Goal: Transaction & Acquisition: Obtain resource

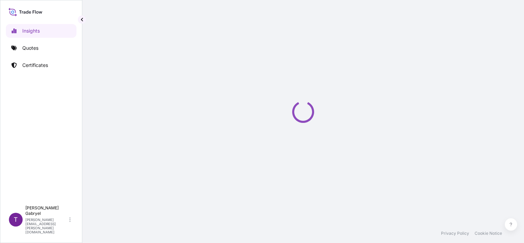
select select "2025"
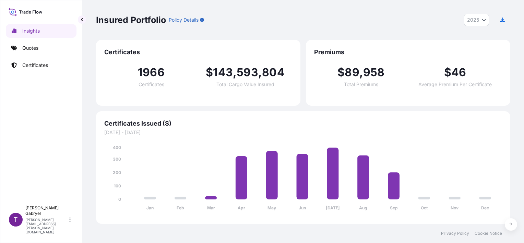
click at [31, 49] on p "Quotes" at bounding box center [30, 48] width 16 height 7
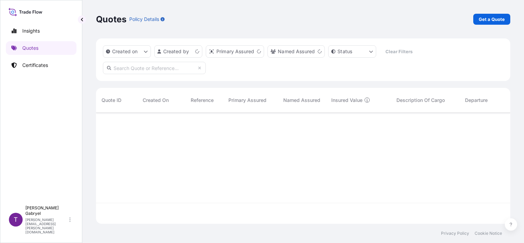
scroll to position [110, 409]
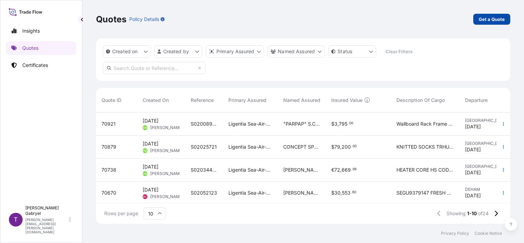
click at [507, 21] on link "Get a Quote" at bounding box center [492, 19] width 37 height 11
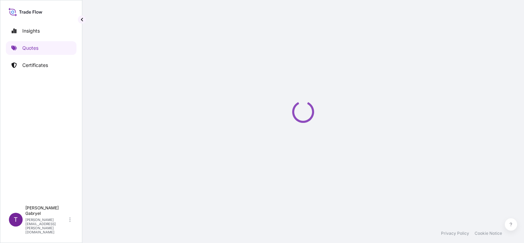
select select "Sea"
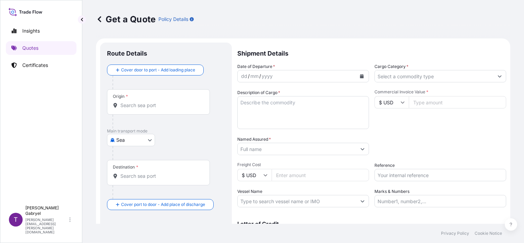
scroll to position [11, 0]
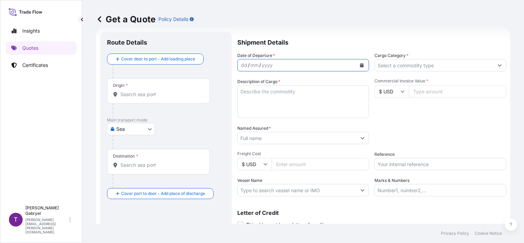
click at [357, 61] on button "Calendar" at bounding box center [362, 65] width 11 height 11
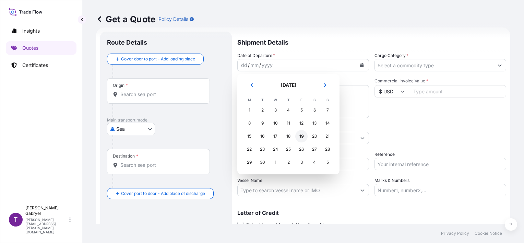
click at [302, 134] on div "19" at bounding box center [302, 136] width 12 height 12
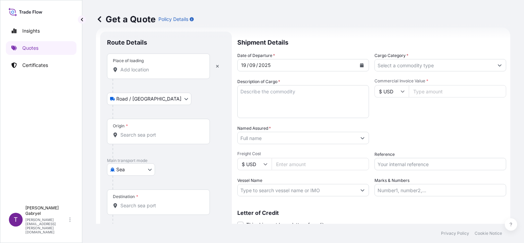
click at [150, 68] on input "Place of loading" at bounding box center [160, 69] width 81 height 7
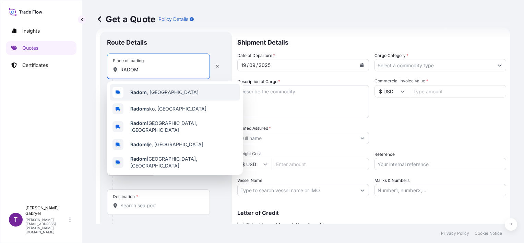
click at [147, 94] on span "[GEOGRAPHIC_DATA] , [GEOGRAPHIC_DATA]" at bounding box center [164, 92] width 68 height 7
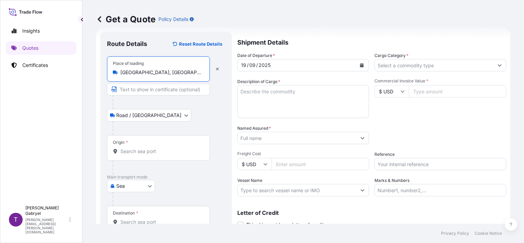
type input "[GEOGRAPHIC_DATA], [GEOGRAPHIC_DATA]"
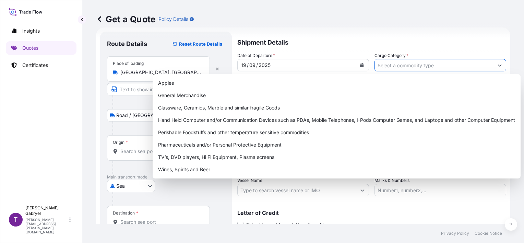
click at [415, 66] on input "Cargo Category *" at bounding box center [434, 65] width 119 height 12
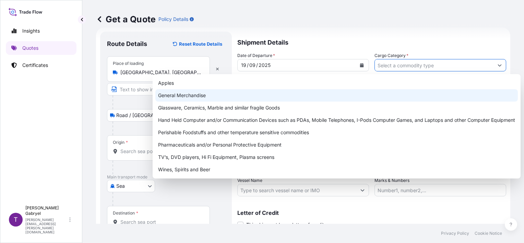
click at [345, 98] on div "General Merchandise" at bounding box center [336, 95] width 363 height 12
type input "General Merchandise"
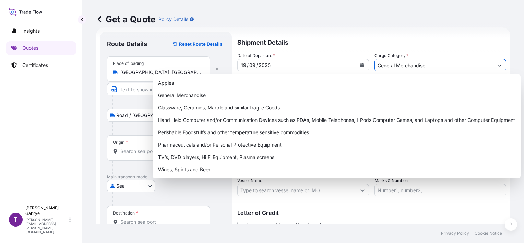
click at [128, 146] on div "Origin *" at bounding box center [158, 147] width 103 height 25
click at [128, 148] on input "Origin *" at bounding box center [160, 151] width 81 height 7
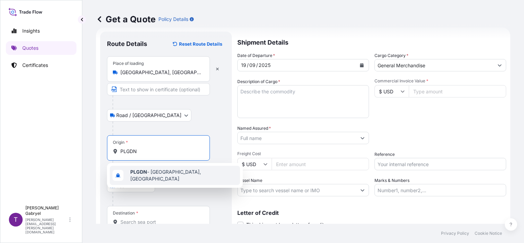
click at [137, 173] on b "PLGDN" at bounding box center [138, 172] width 17 height 6
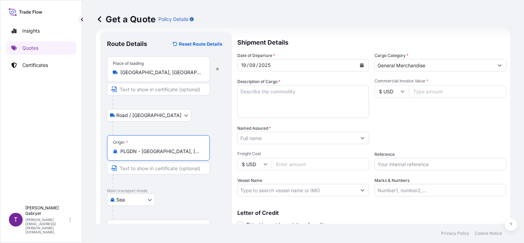
type input "PLGDN - [GEOGRAPHIC_DATA], [GEOGRAPHIC_DATA]"
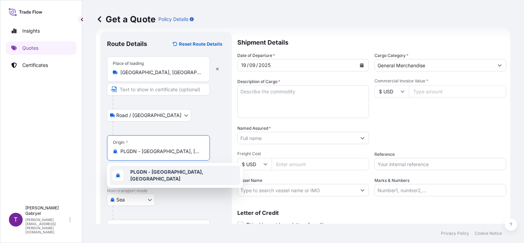
click at [150, 180] on div "PLGDN - [GEOGRAPHIC_DATA], [GEOGRAPHIC_DATA]" at bounding box center [175, 175] width 130 height 19
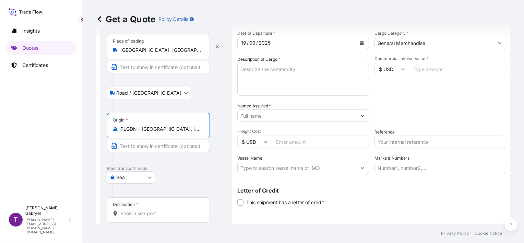
scroll to position [45, 0]
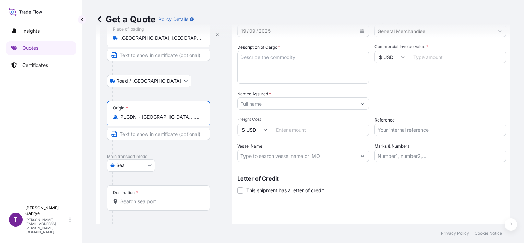
click at [143, 201] on input "Destination *" at bounding box center [160, 201] width 81 height 7
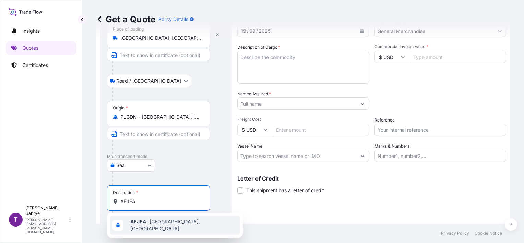
click at [142, 223] on b "AEJEA" at bounding box center [138, 222] width 16 height 6
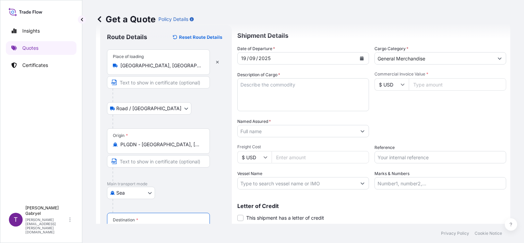
scroll to position [0, 0]
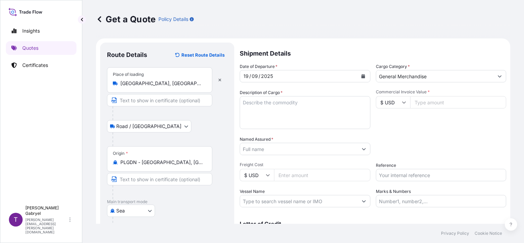
type input "AEJEA - [GEOGRAPHIC_DATA], [GEOGRAPHIC_DATA]"
click at [405, 76] on input "General Merchandise" at bounding box center [436, 76] width 118 height 12
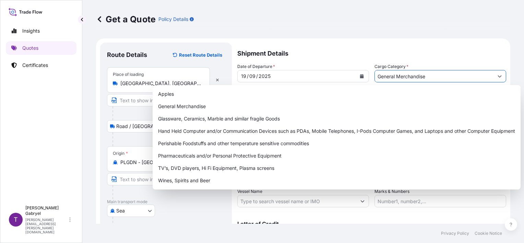
click at [405, 76] on input "General Merchandise" at bounding box center [434, 76] width 119 height 12
click at [471, 58] on p "Shipment Details" at bounding box center [372, 53] width 269 height 21
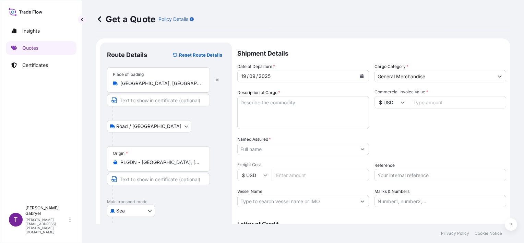
click at [439, 100] on input "Commercial Invoice Value *" at bounding box center [457, 102] width 97 height 12
click at [391, 101] on input "$ USD" at bounding box center [392, 102] width 34 height 12
click at [387, 119] on div "€ EUR" at bounding box center [389, 121] width 29 height 13
type input "€ EUR"
click at [431, 104] on input "Commercial Invoice Value *" at bounding box center [457, 102] width 97 height 12
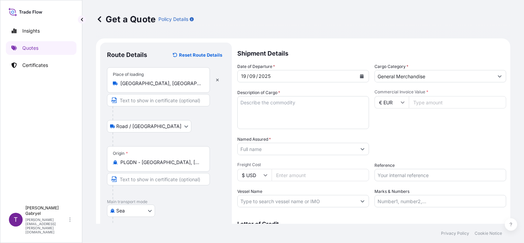
paste input "18100"
type input "18100"
click at [427, 135] on div "Date of Departure * [DATE] Cargo Category * General Merchandise Description of …" at bounding box center [372, 135] width 269 height 144
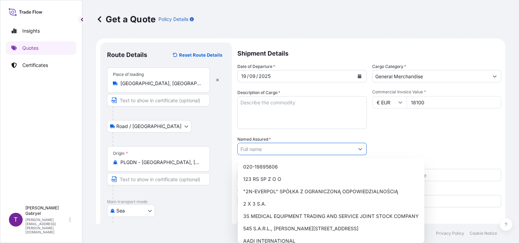
click at [253, 149] on input "Named Assured *" at bounding box center [296, 149] width 116 height 12
paste input "RAKNOR LLC"
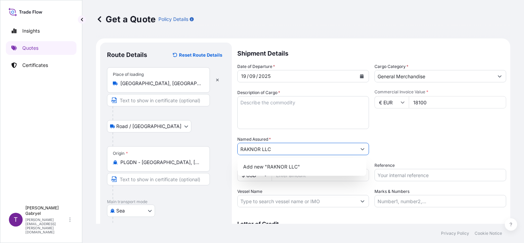
type input "RAKNOR LLC"
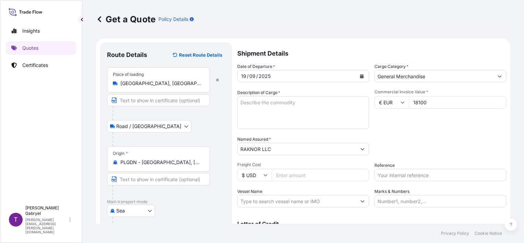
click at [405, 176] on input "Reference" at bounding box center [441, 175] width 132 height 12
paste input "S02056436"
type input "S02056436"
click at [317, 104] on textarea "Description of Cargo *" at bounding box center [304, 112] width 132 height 33
click at [288, 111] on textarea "GROSS WEIGHT:" at bounding box center [304, 112] width 132 height 33
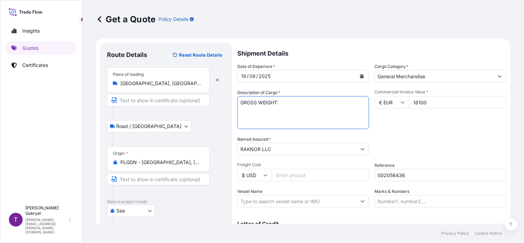
paste textarea "2815"
click at [261, 103] on textarea "GROSS WEIGHT: 2815 KG" at bounding box center [304, 112] width 132 height 33
paste textarea "MOULDS FOR THE PRODUCTION OF CONCRETE PRODUCTS: RECTANGULAR SN: 25060142; 25020…"
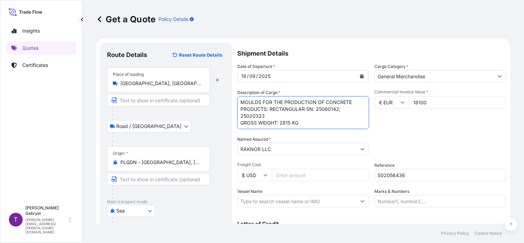
click at [307, 128] on textarea "MOULDS FOR THE PRODUCTION OF CONCRETE PRODUCTS: RECTANGULAR SN: 25060142; 25020…" at bounding box center [304, 112] width 132 height 33
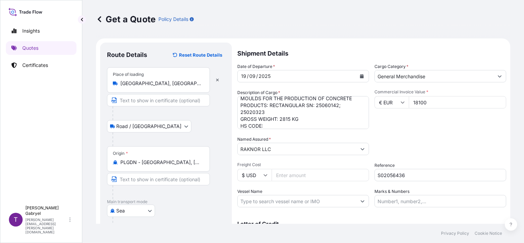
click at [290, 122] on textarea "MOULDS FOR THE PRODUCTION OF CONCRETE PRODUCTS: RECTANGULAR SN: 25060142; 25020…" at bounding box center [304, 112] width 132 height 33
click at [291, 123] on textarea "MOULDS FOR THE PRODUCTION OF CONCRETE PRODUCTS: RECTANGULAR SN: 25060142; 25020…" at bounding box center [304, 112] width 132 height 33
paste textarea "84806000"
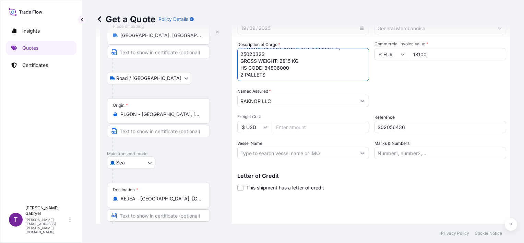
scroll to position [81, 0]
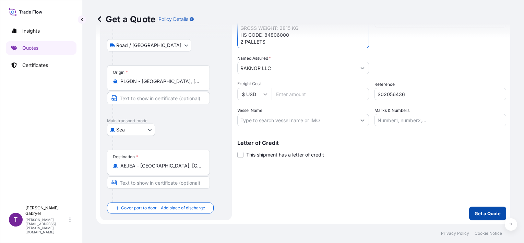
type textarea "MOULDS FOR THE PRODUCTION OF CONCRETE PRODUCTS: RECTANGULAR SN: 25060142; 25020…"
click at [482, 212] on p "Get a Quote" at bounding box center [488, 213] width 26 height 7
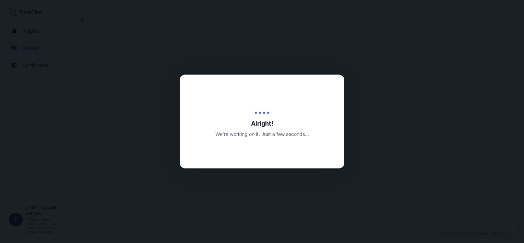
select select "Road / [GEOGRAPHIC_DATA]"
select select "Sea"
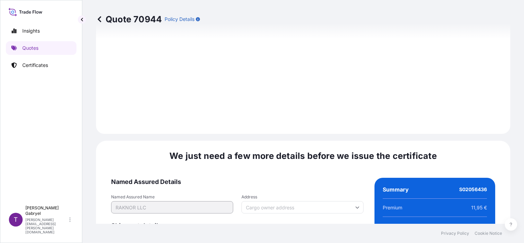
scroll to position [889, 0]
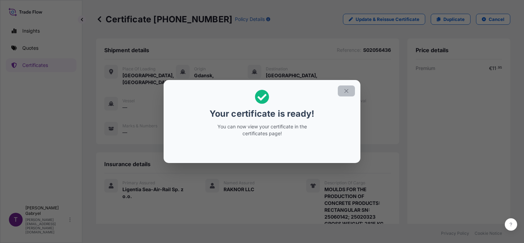
click at [346, 88] on icon "button" at bounding box center [347, 91] width 6 height 6
